Goal: Find specific page/section

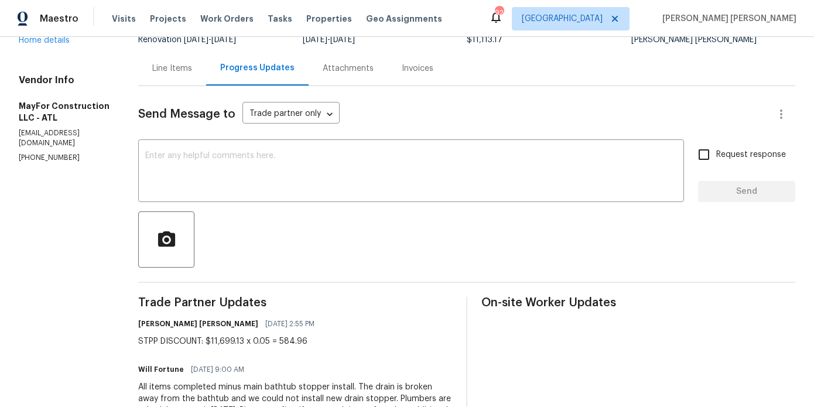
scroll to position [104, 0]
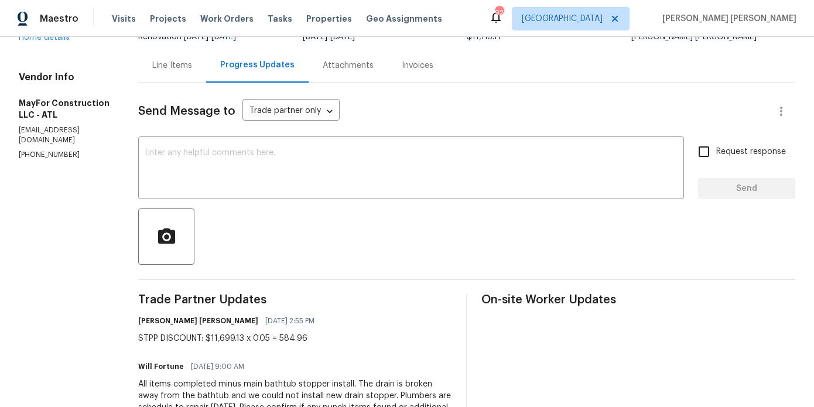
click at [178, 68] on div "Line Items" at bounding box center [172, 66] width 40 height 12
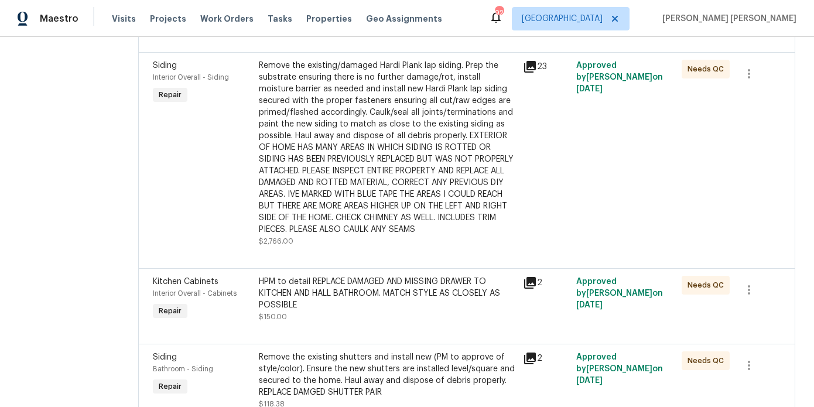
scroll to position [1836, 0]
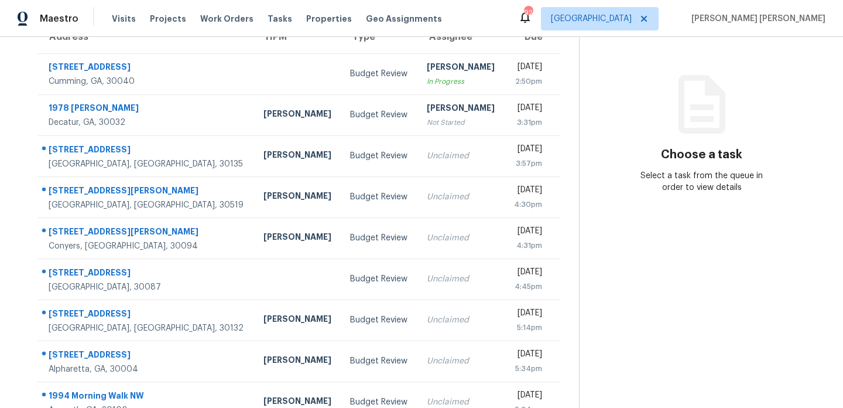
scroll to position [113, 0]
